Goal: Browse casually: Explore the website without a specific task or goal

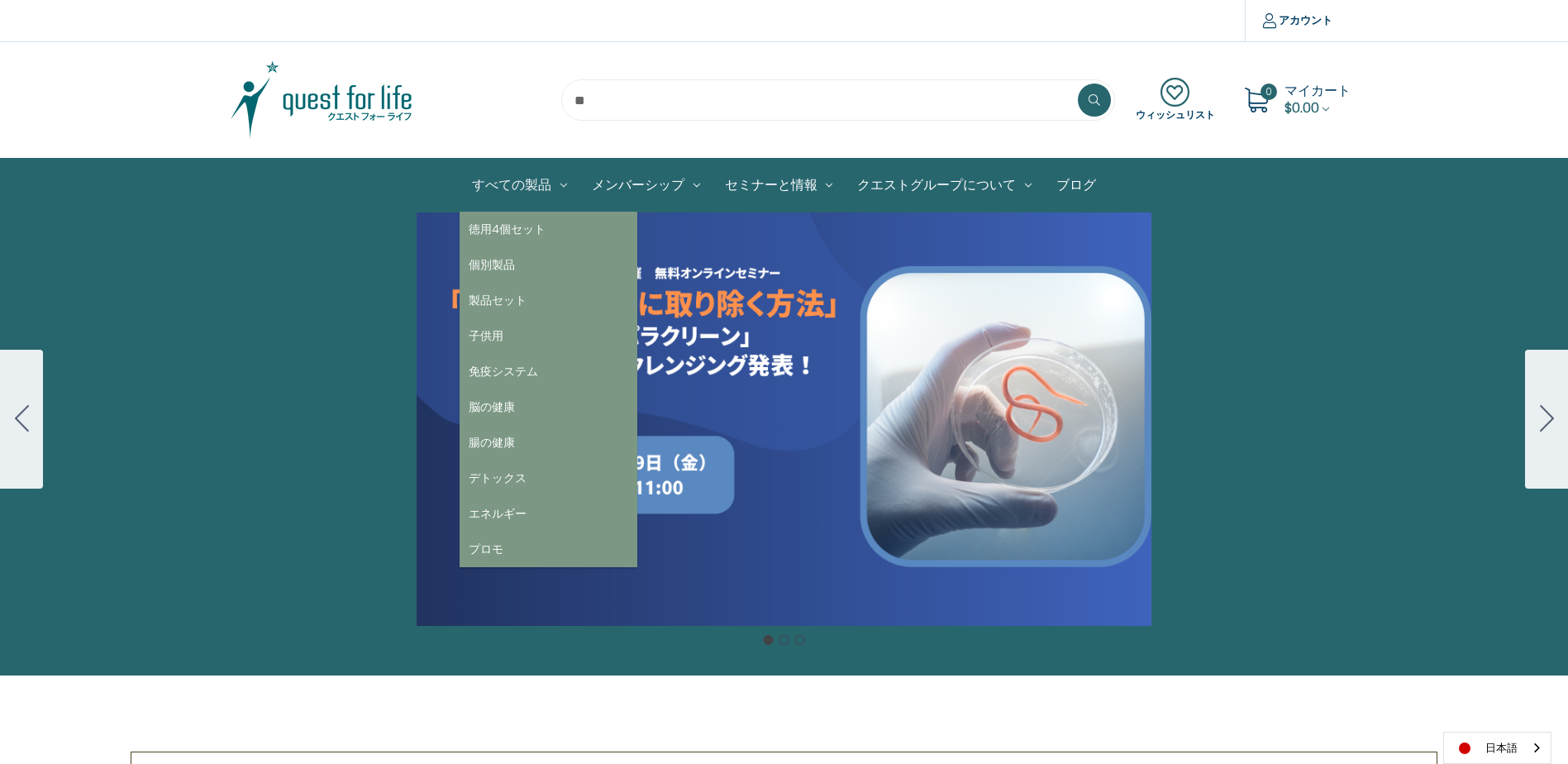
click at [506, 188] on link "すべての製品" at bounding box center [519, 184] width 120 height 53
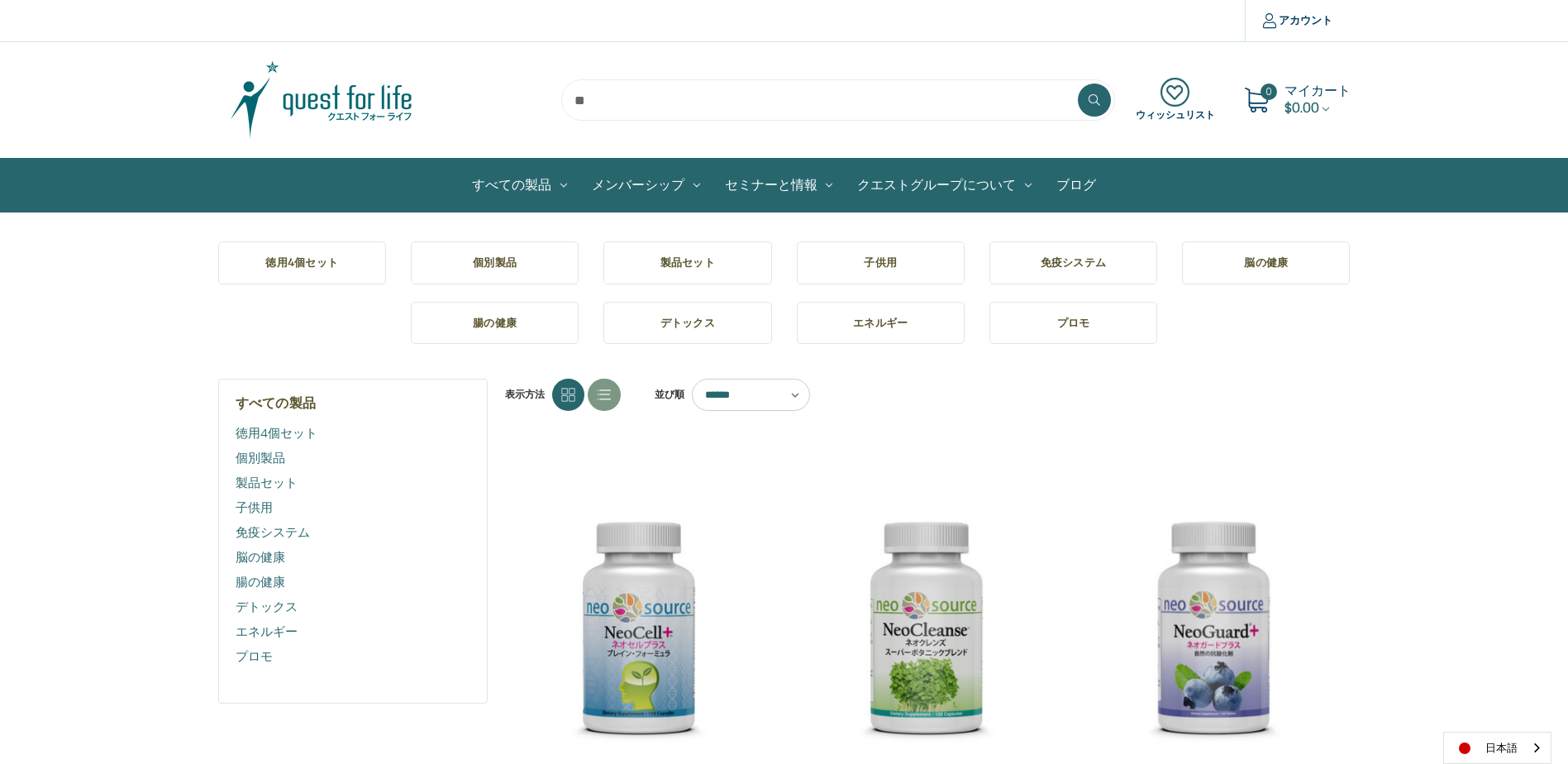
click at [302, 101] on img at bounding box center [321, 100] width 207 height 83
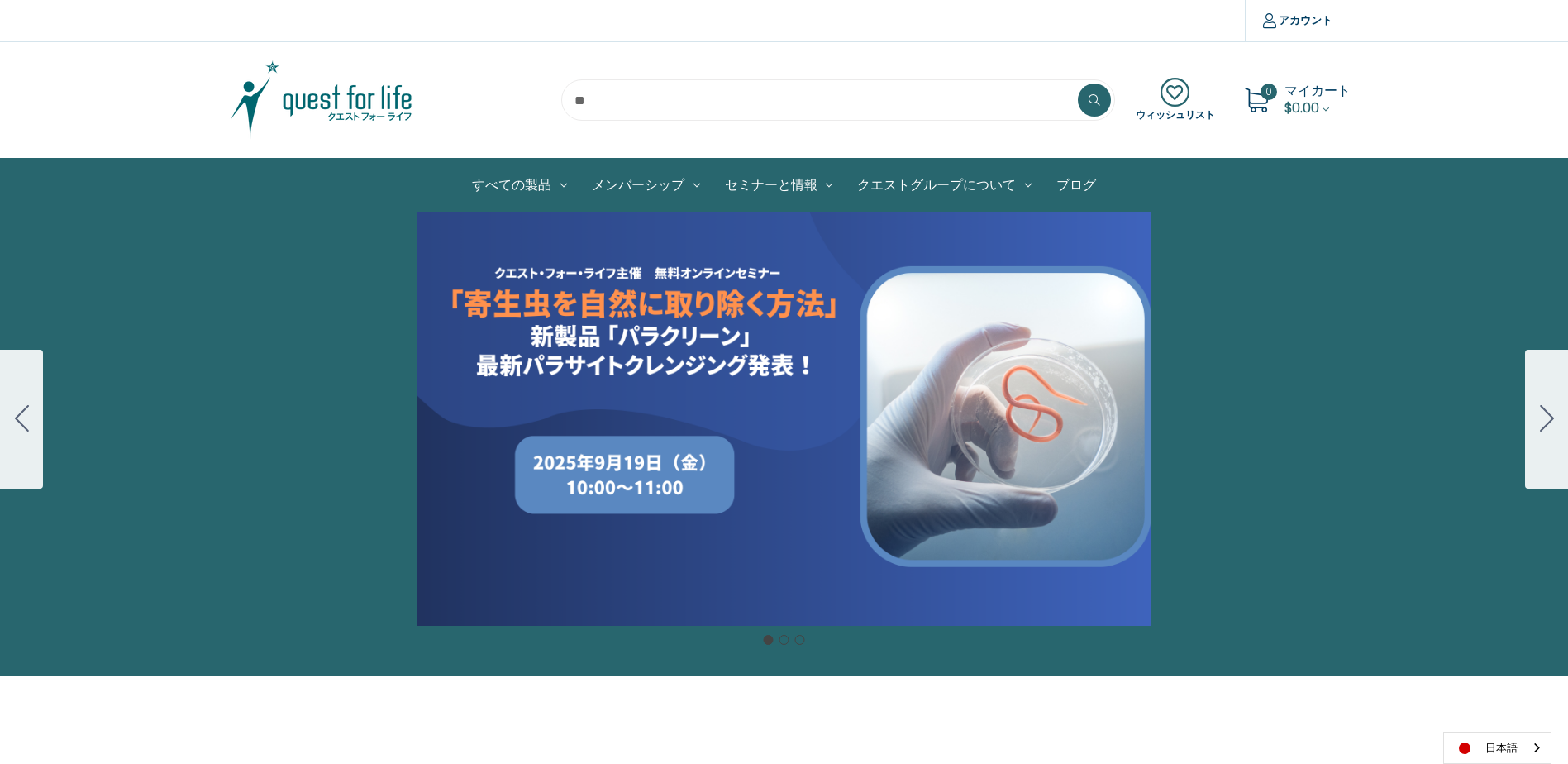
click at [857, 367] on div "Carousel Title Add a description for your carousel slide. You can use this to p…" at bounding box center [784, 419] width 1568 height 413
